Goal: Find specific page/section: Find specific page/section

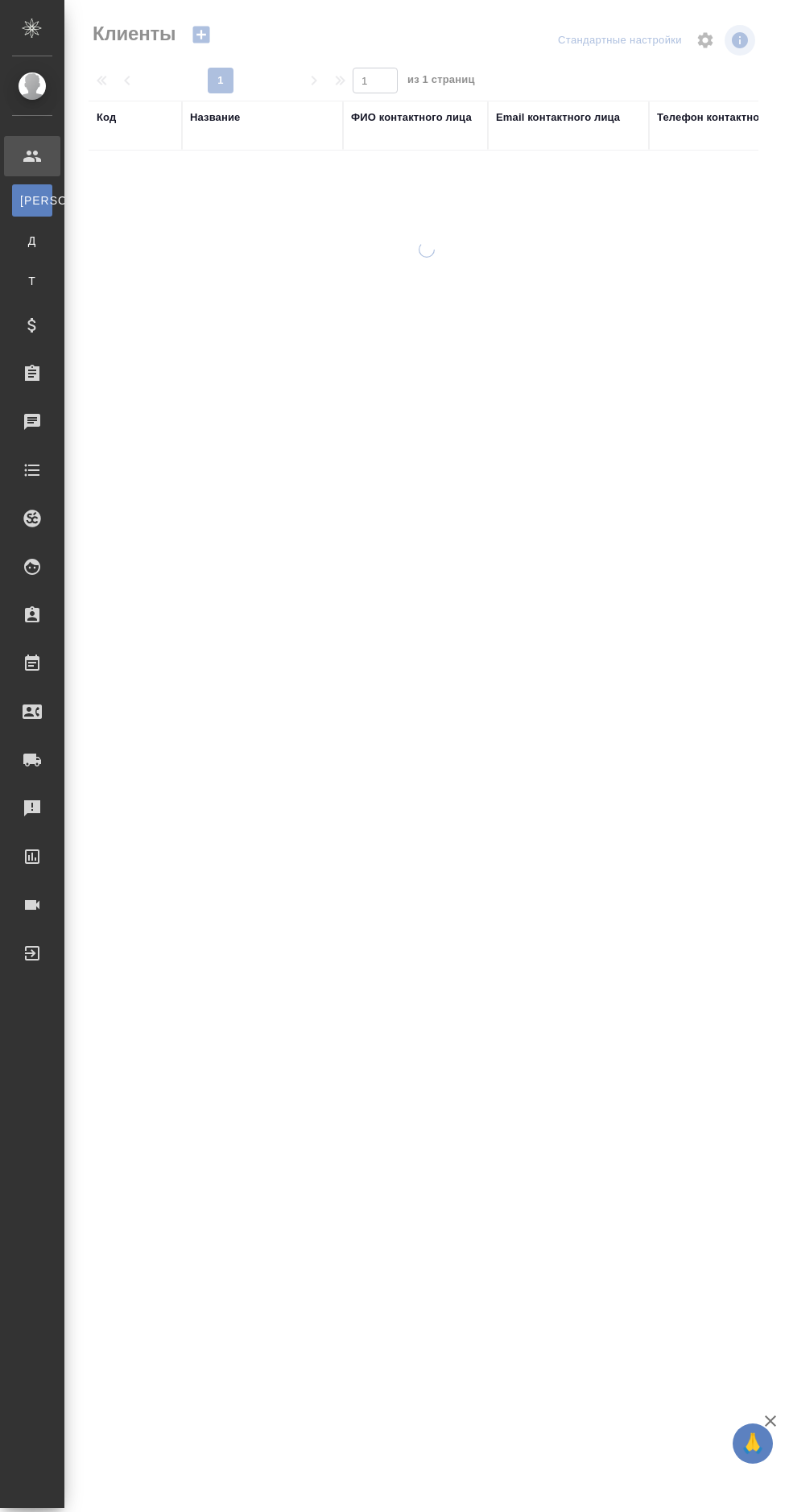
select select "RU"
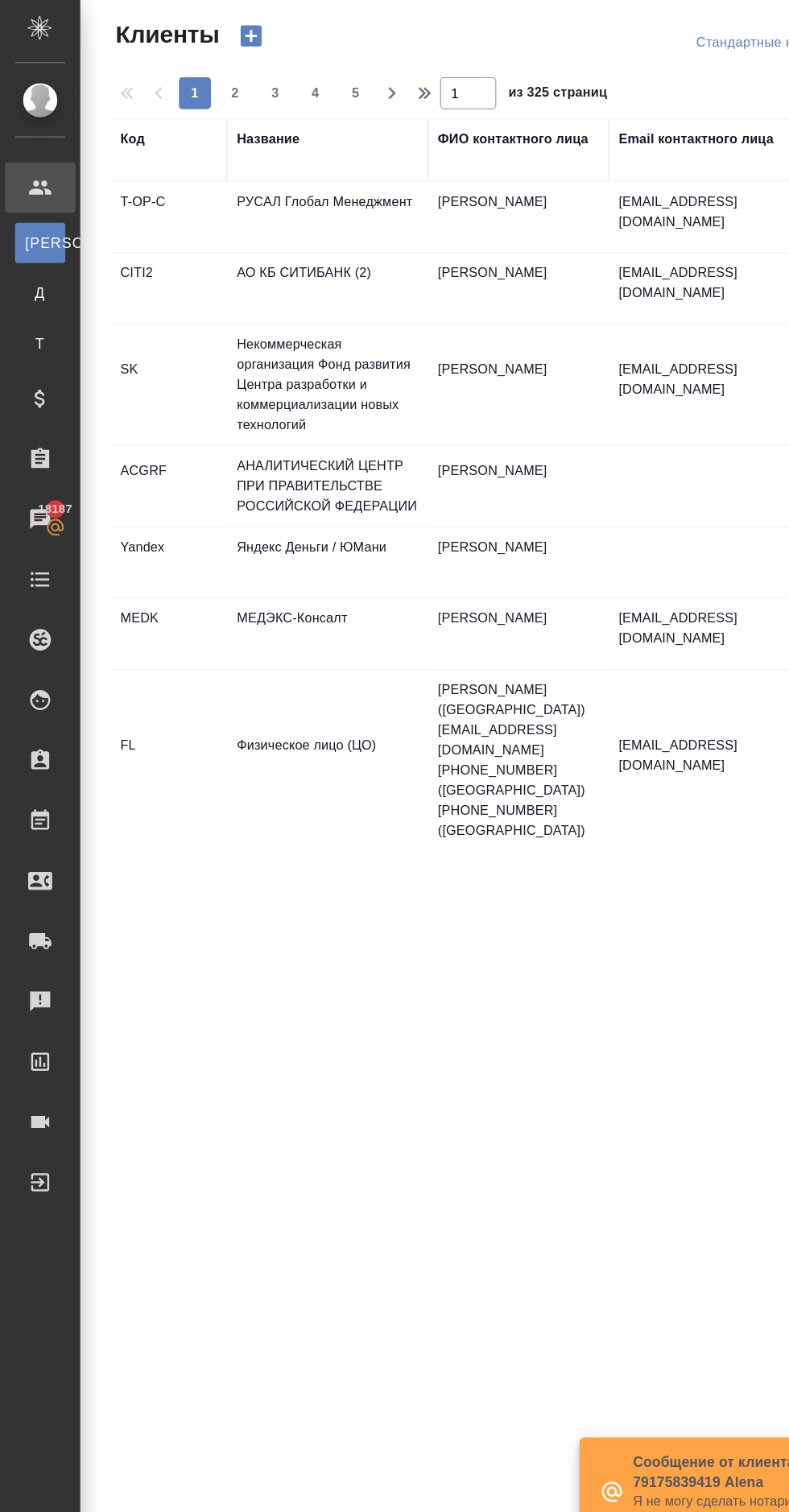
click at [35, 373] on icon at bounding box center [32, 374] width 20 height 20
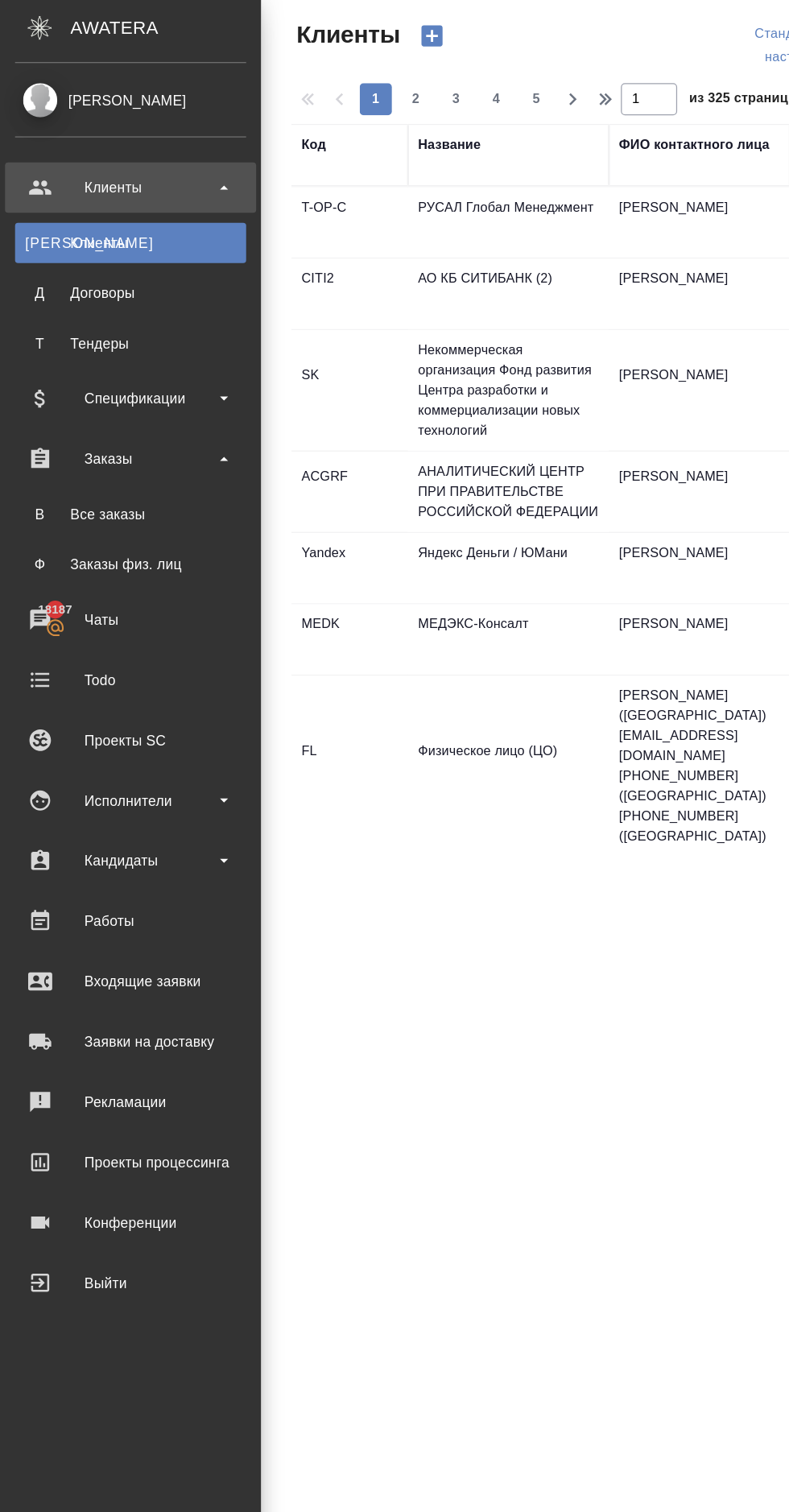
click at [56, 417] on div "Все заказы" at bounding box center [104, 418] width 169 height 16
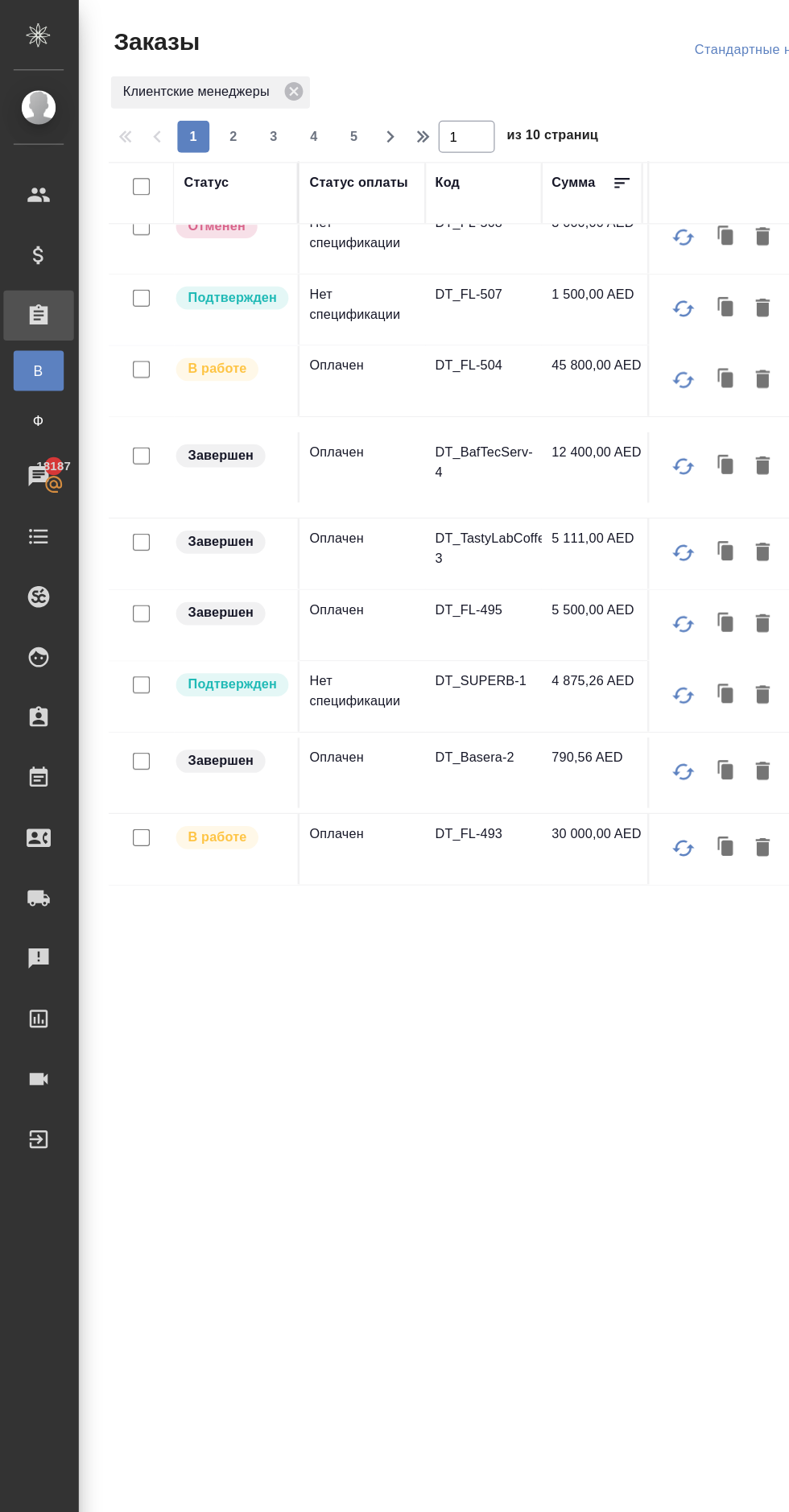
scroll to position [619, 0]
click at [191, 106] on span "2" at bounding box center [188, 109] width 25 height 16
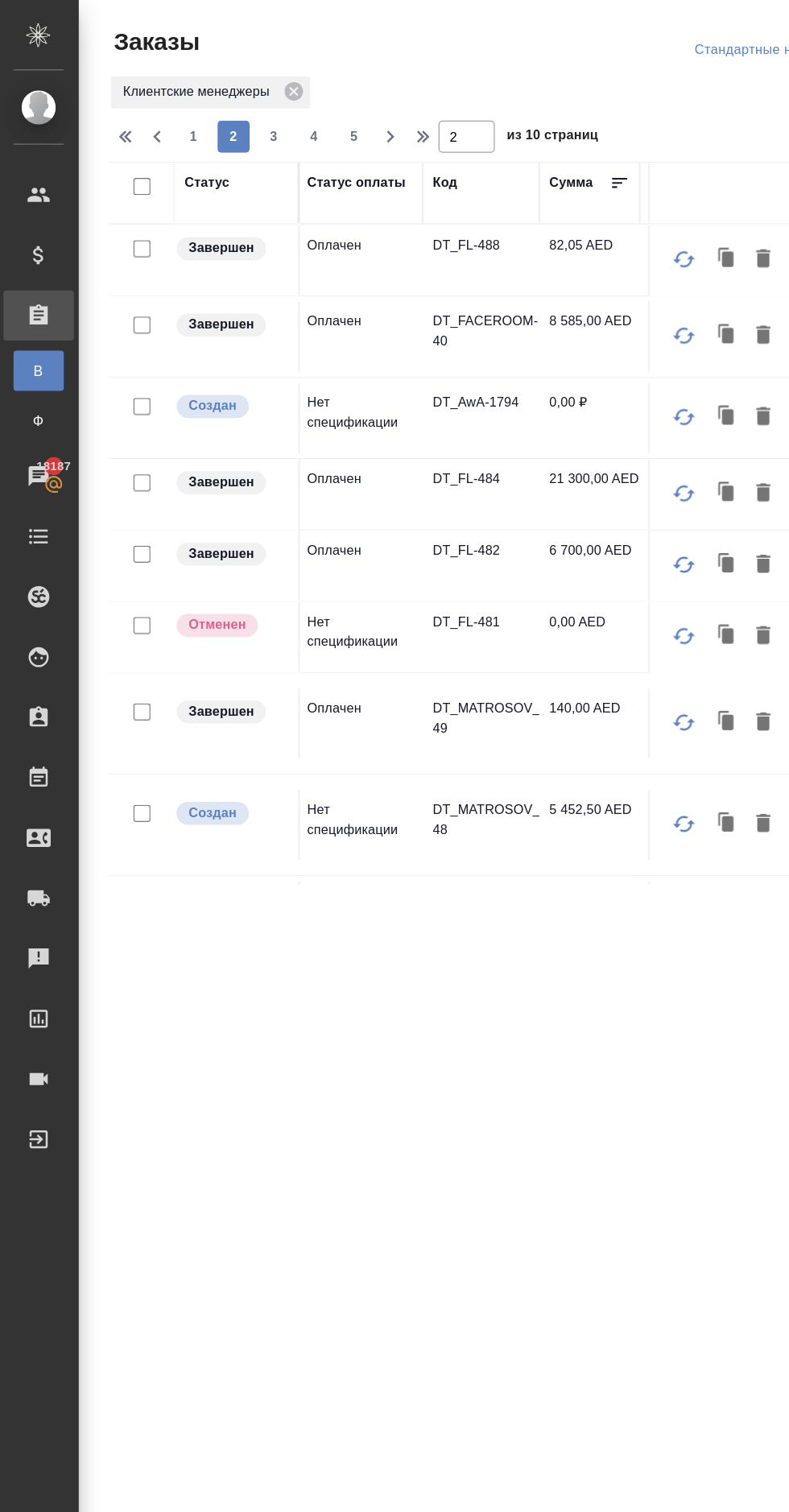
scroll to position [0, 3]
click at [220, 109] on span "3" at bounding box center [220, 109] width 25 height 16
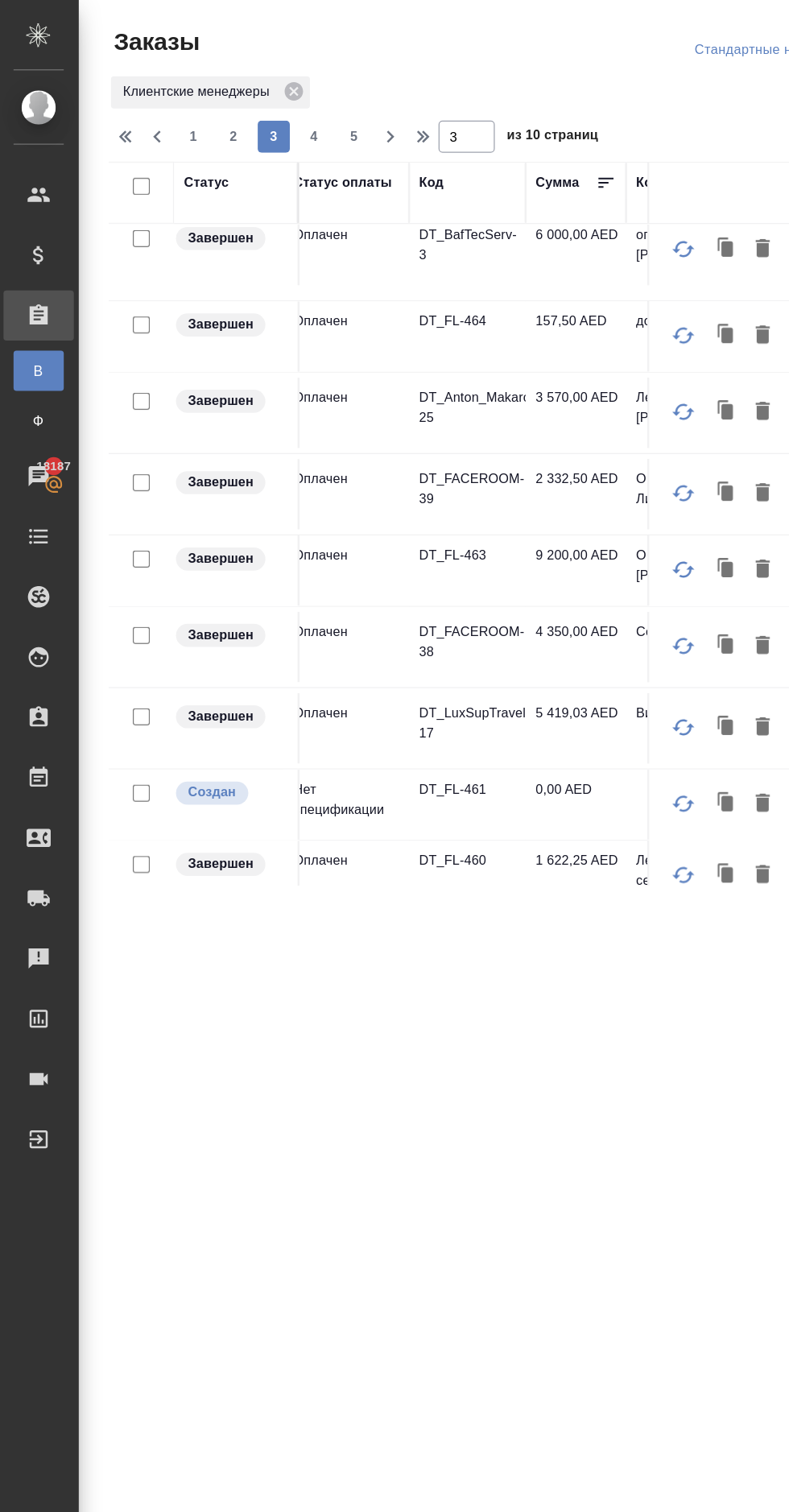
scroll to position [0, 13]
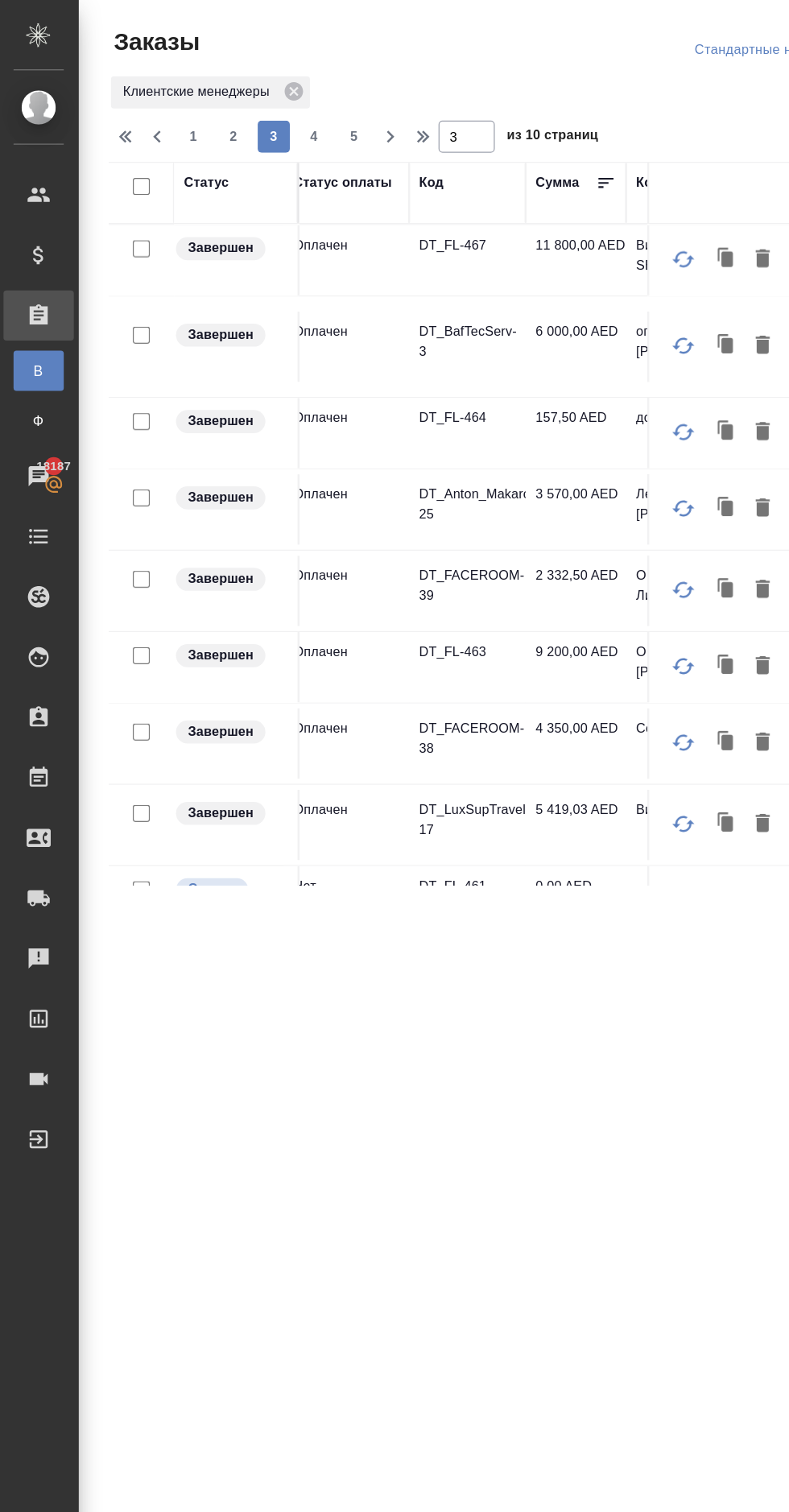
click at [155, 109] on span "1" at bounding box center [155, 109] width 25 height 16
type input "1"
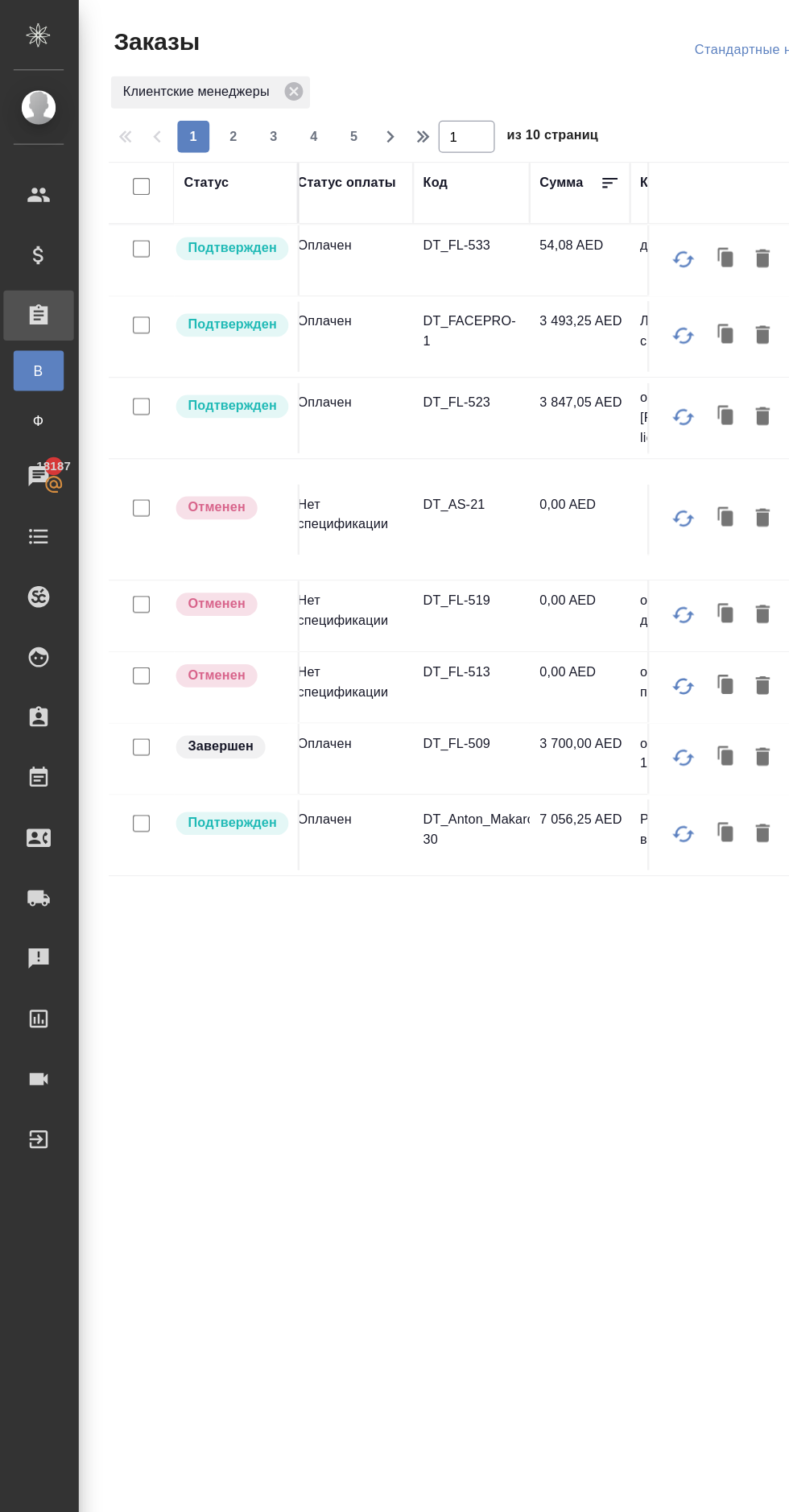
scroll to position [0, 0]
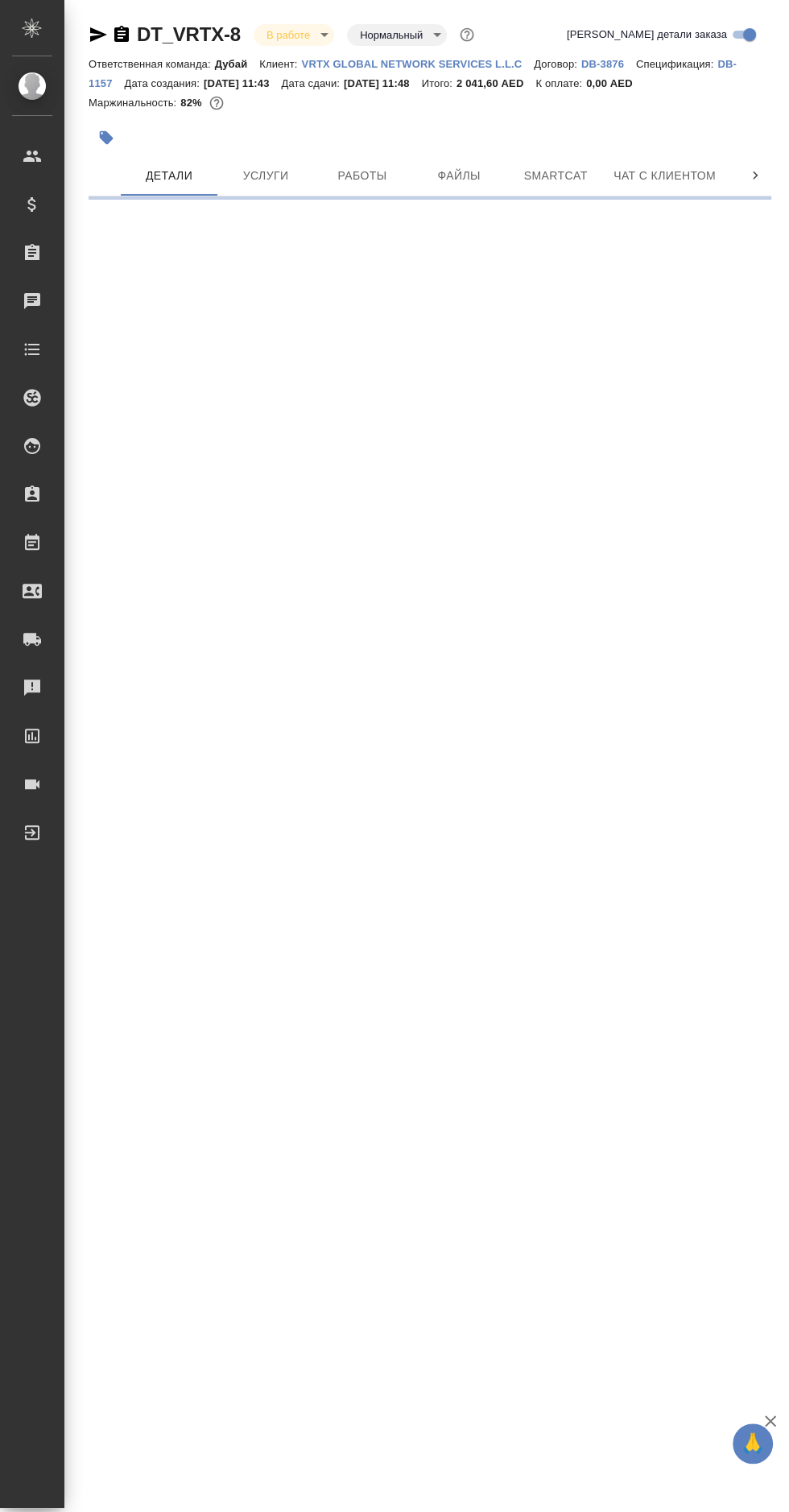
select select "RU"
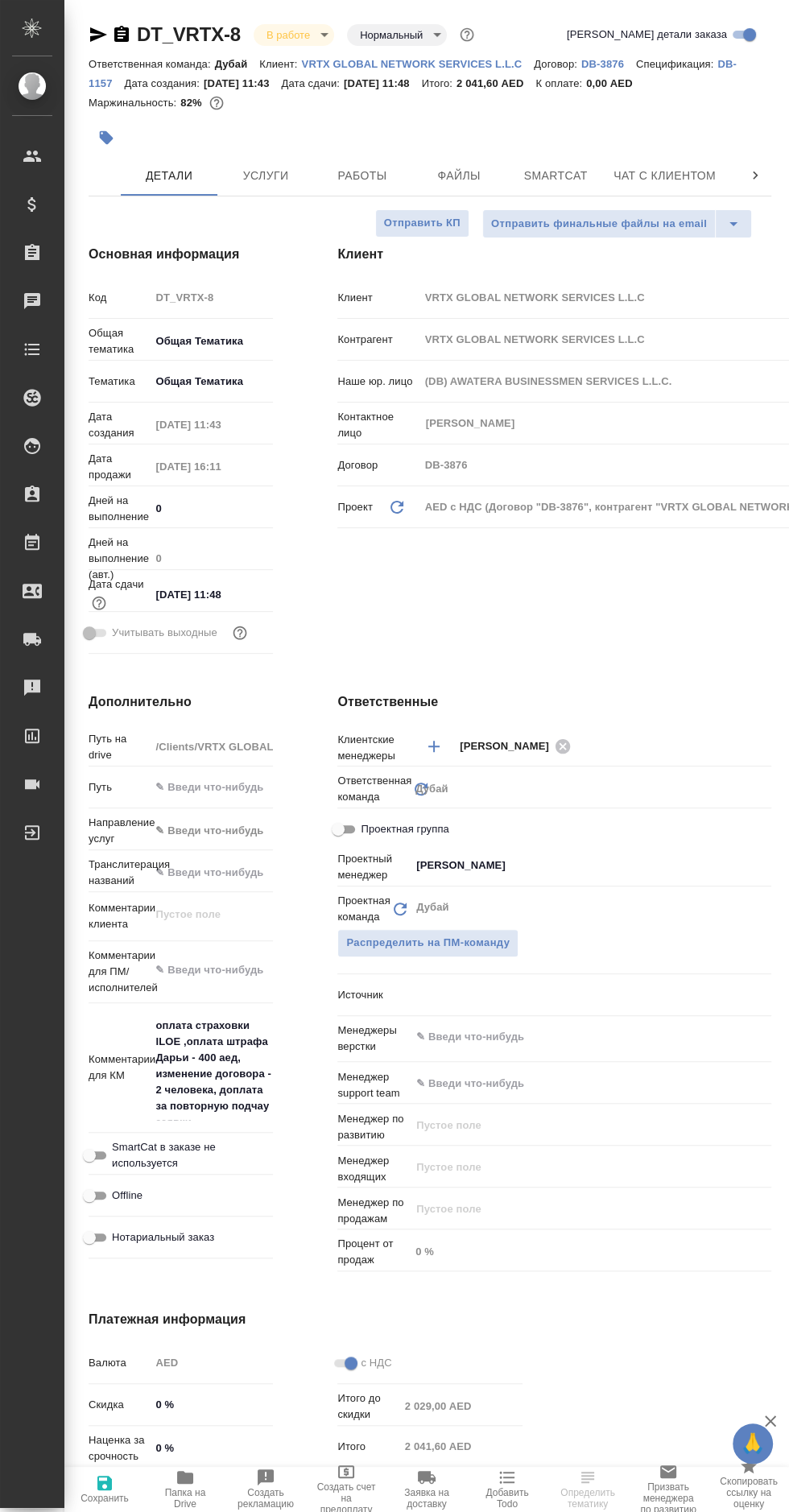
type textarea "x"
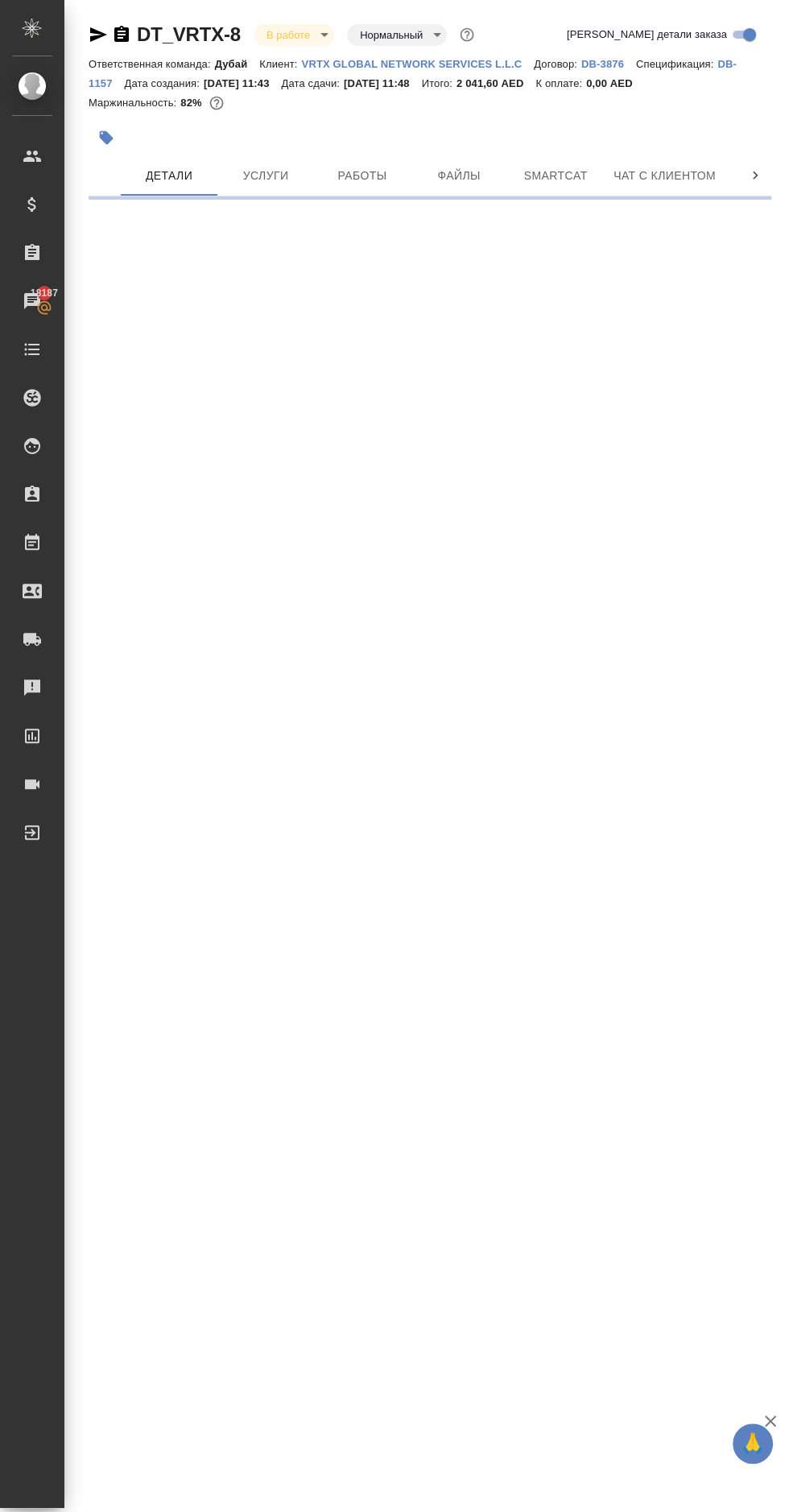
select select "RU"
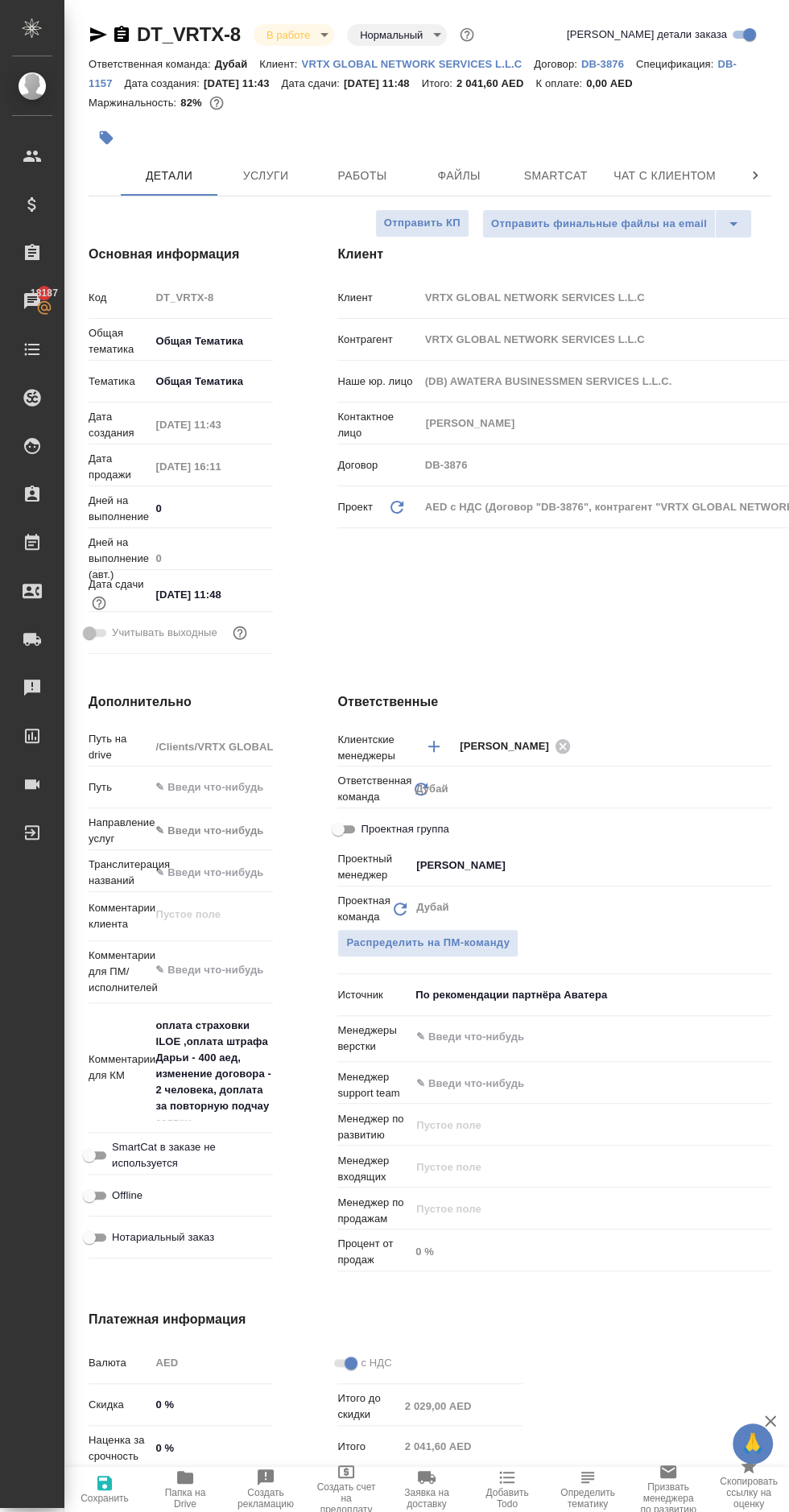
type textarea "x"
click at [330, 168] on span "Работы" at bounding box center [362, 175] width 77 height 20
